Goal: Find specific page/section: Find specific page/section

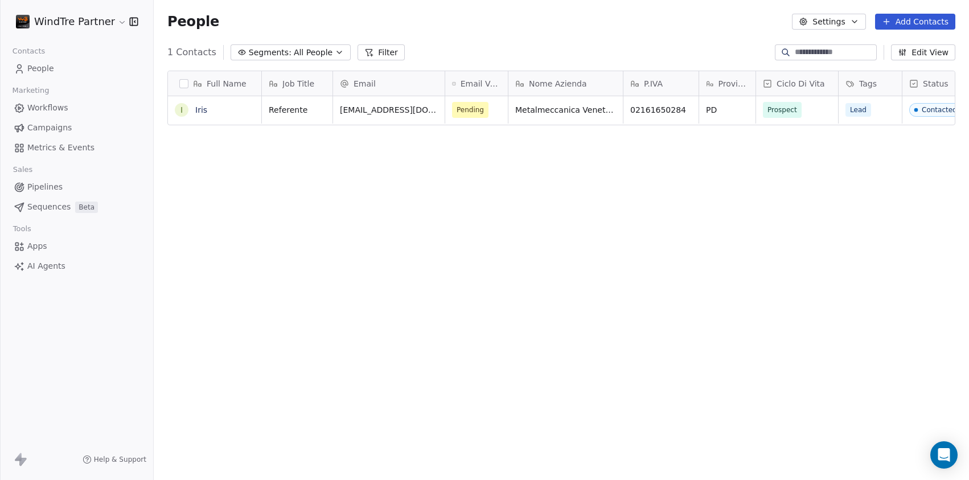
scroll to position [414, 807]
click at [34, 268] on span "AI Agents" at bounding box center [46, 266] width 38 height 12
